Goal: Check status: Check status

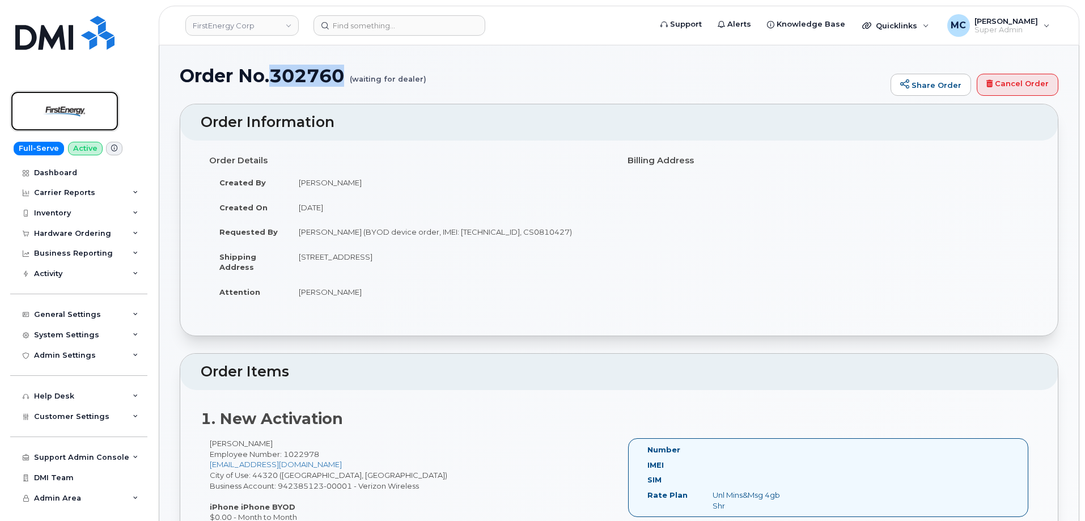
click at [90, 120] on img at bounding box center [64, 111] width 87 height 33
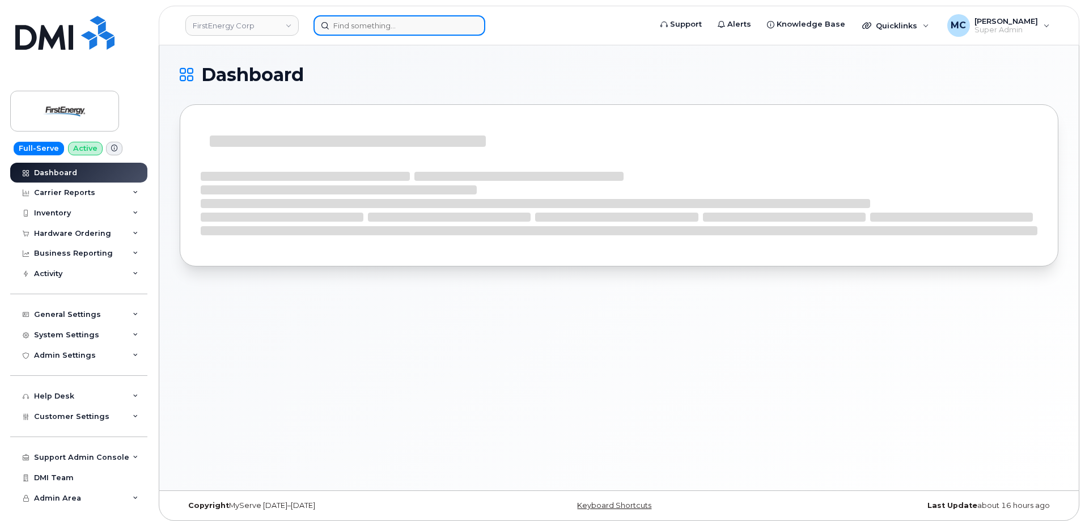
click at [408, 25] on input at bounding box center [399, 25] width 172 height 20
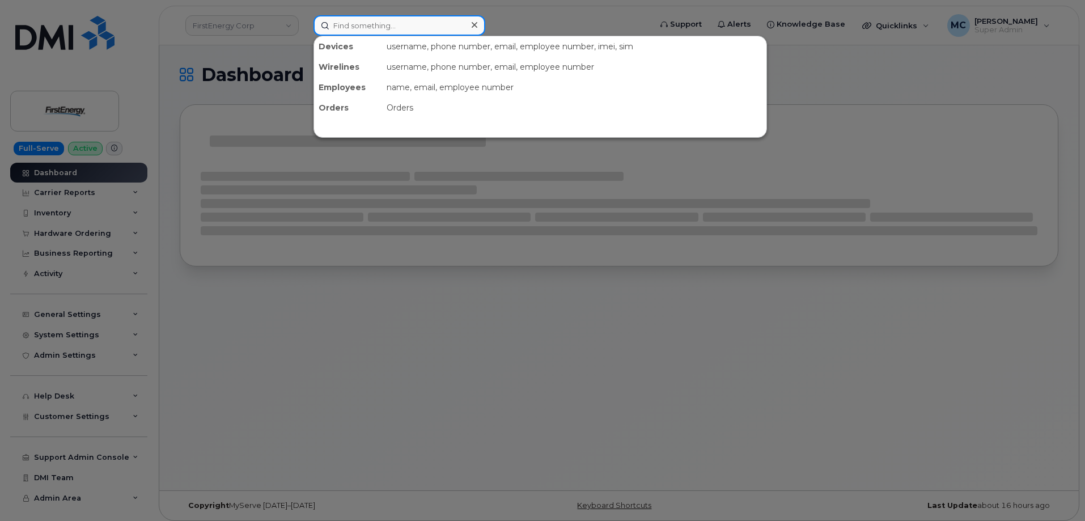
paste input "8146568417"
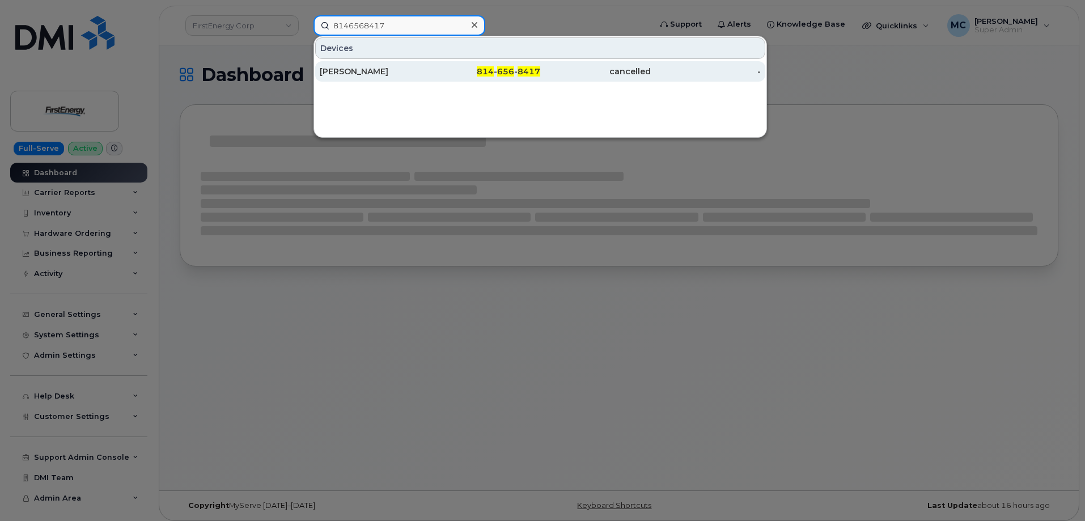
type input "8146568417"
click at [444, 70] on div "814 - 656 - 8417" at bounding box center [485, 71] width 111 height 11
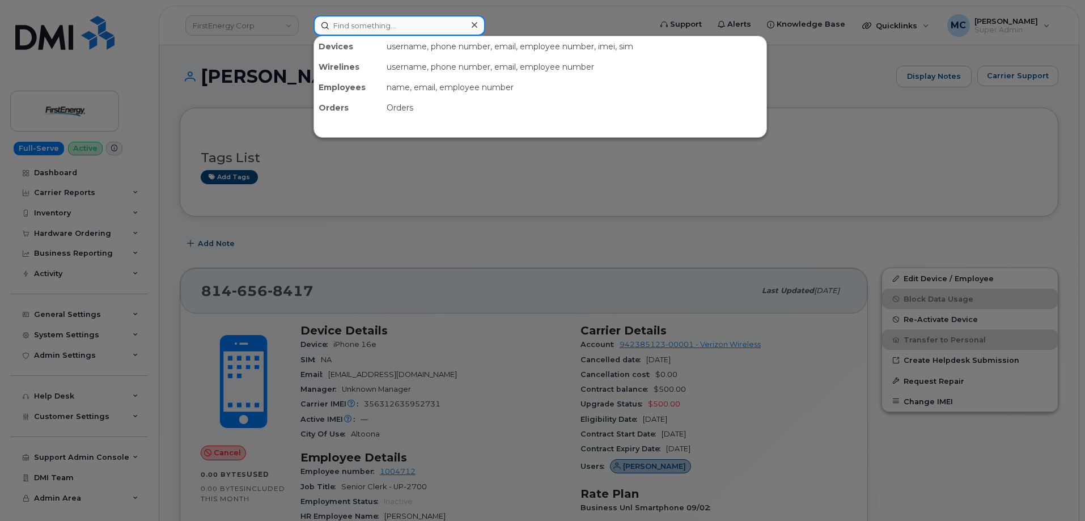
click at [393, 28] on input at bounding box center [399, 25] width 172 height 20
paste input "5709902322"
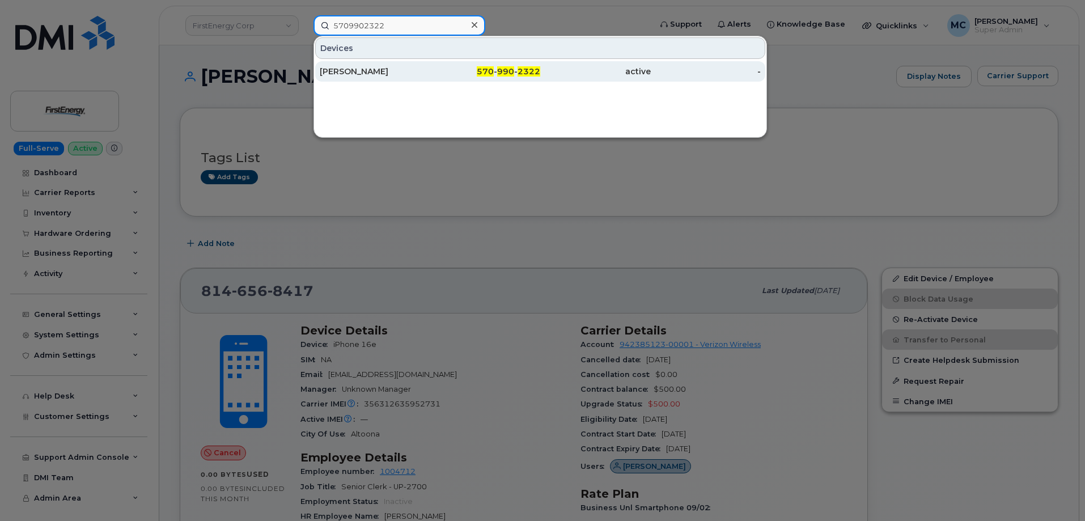
type input "5709902322"
click at [483, 75] on span "570" at bounding box center [485, 71] width 17 height 10
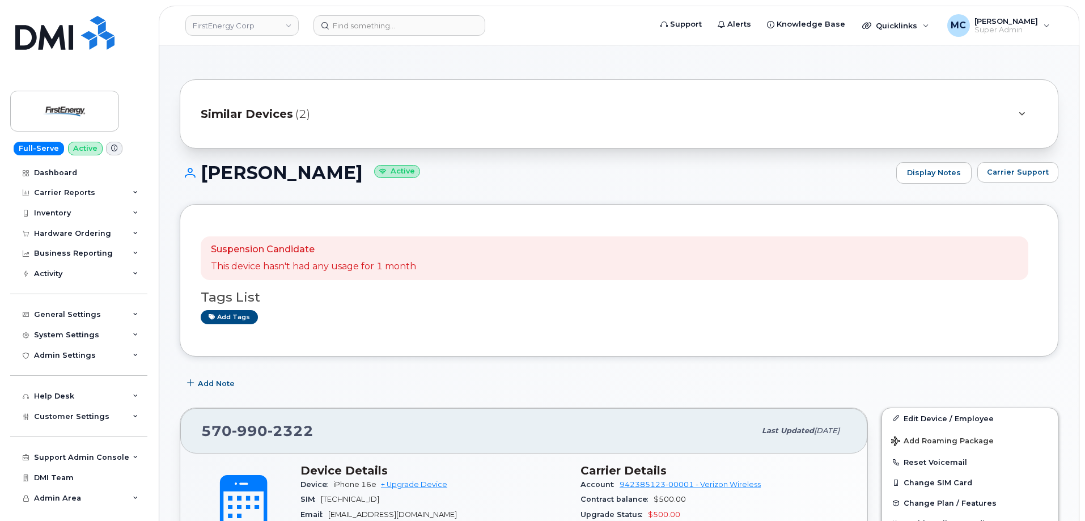
click at [295, 117] on span "(2)" at bounding box center [302, 114] width 15 height 16
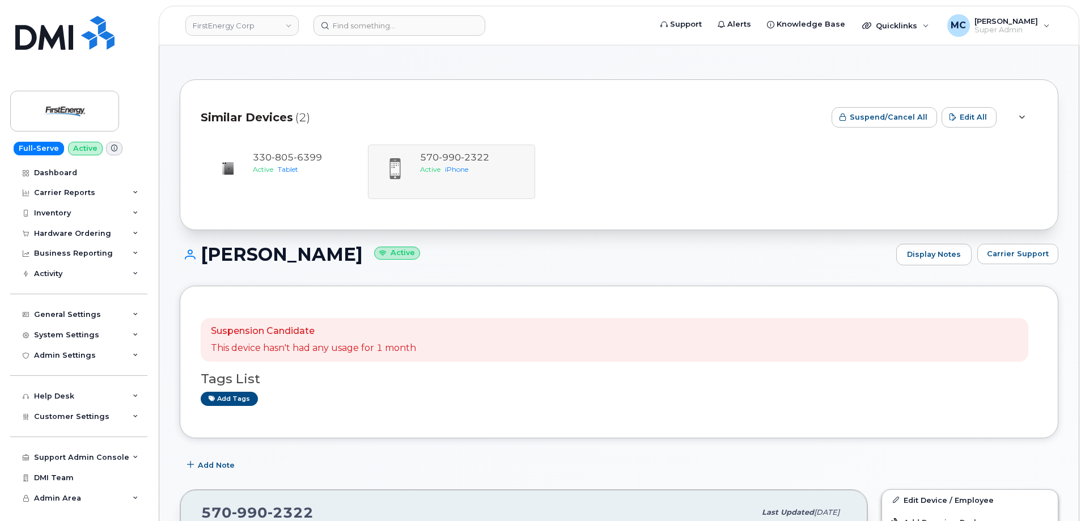
click at [295, 117] on span "(2)" at bounding box center [302, 117] width 15 height 16
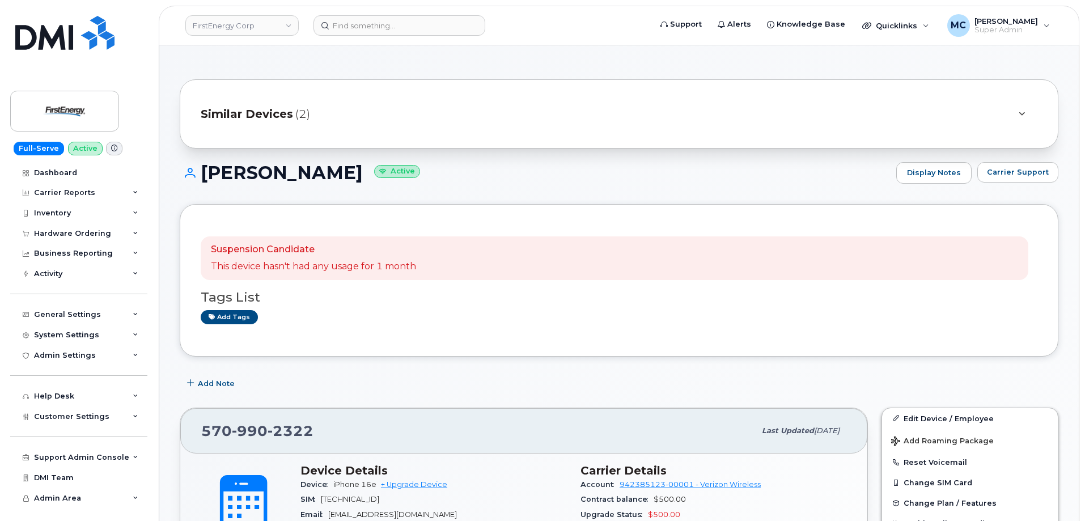
click at [708, 177] on h1 "David L Kanalis Active" at bounding box center [535, 173] width 711 height 20
click at [360, 385] on div "Add Note" at bounding box center [619, 384] width 879 height 20
click at [75, 236] on div "Hardware Ordering" at bounding box center [72, 233] width 77 height 9
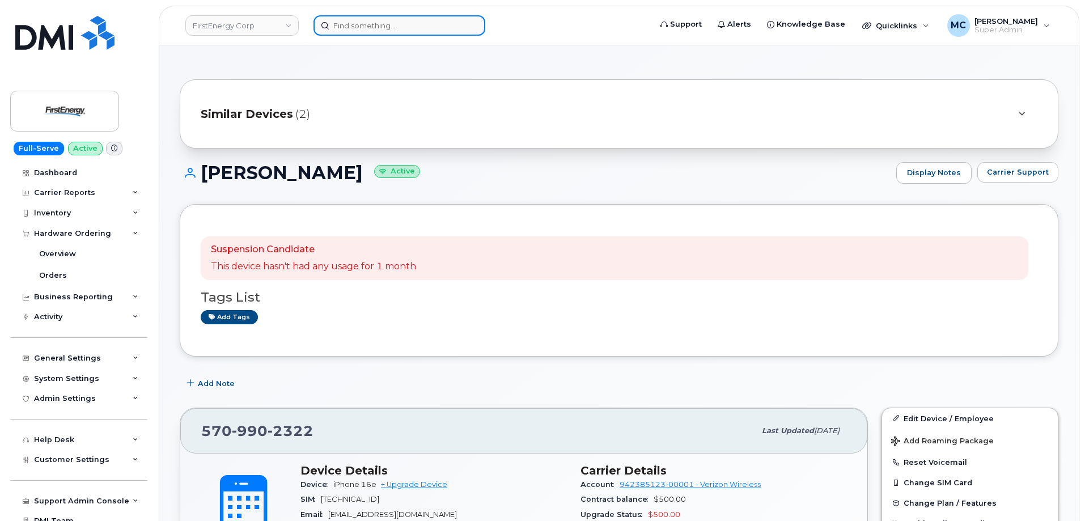
click at [434, 31] on input at bounding box center [399, 25] width 172 height 20
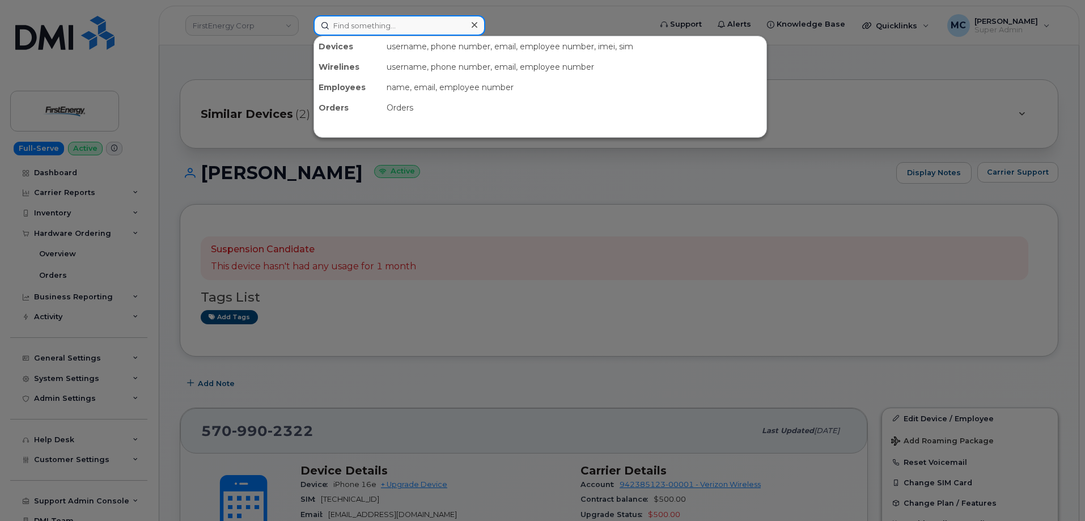
paste input "290540"
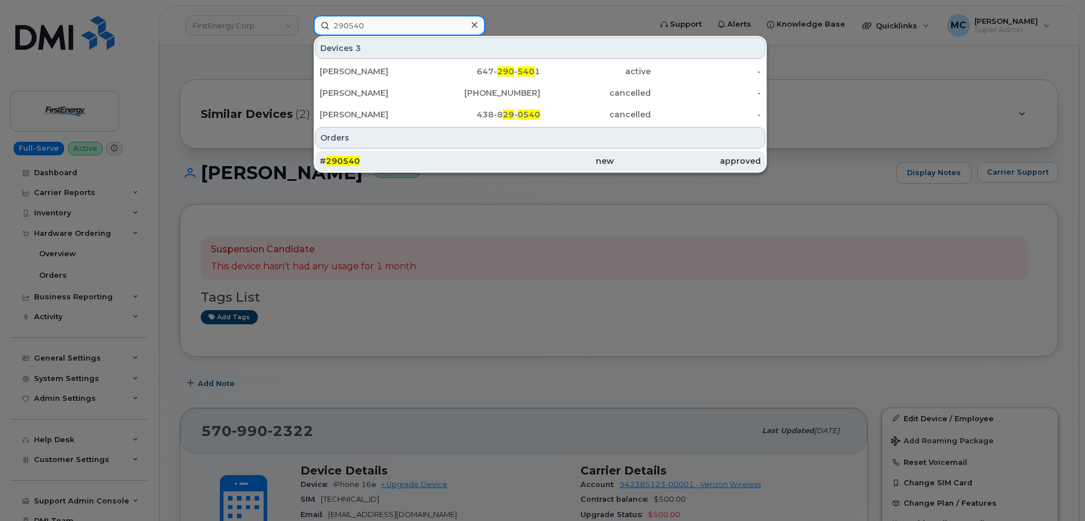
type input "290540"
click at [489, 165] on div "new" at bounding box center [540, 160] width 147 height 11
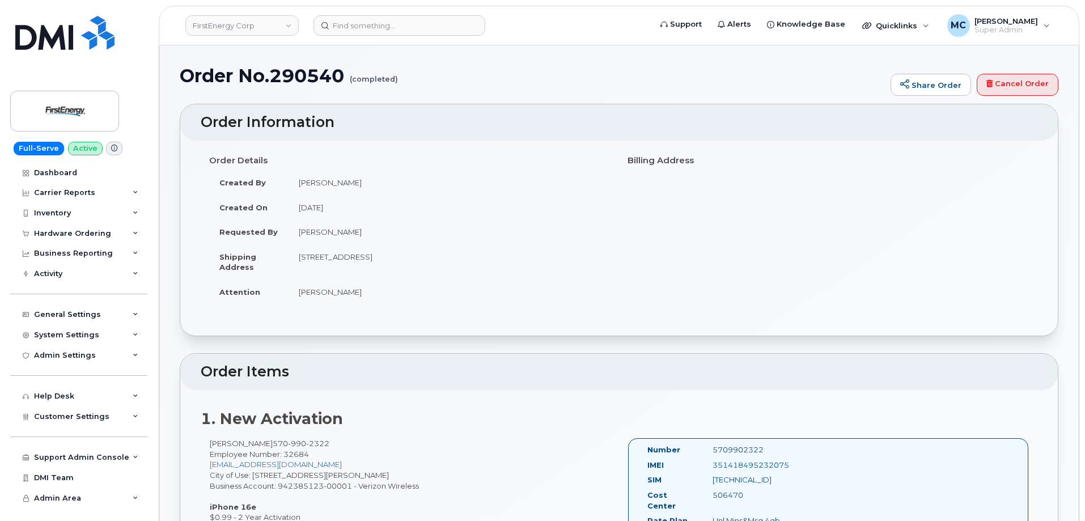
click at [747, 123] on h2 "Order Information" at bounding box center [619, 123] width 837 height 16
